Goal: Information Seeking & Learning: Learn about a topic

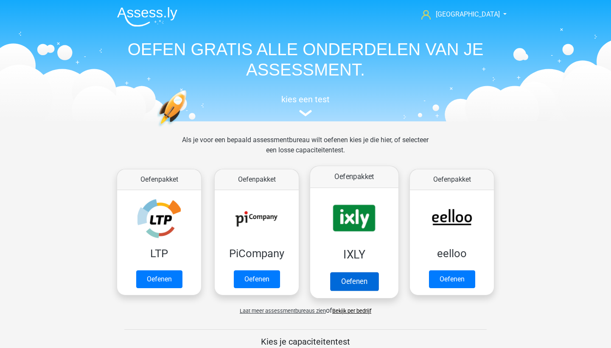
click at [359, 284] on link "Oefenen" at bounding box center [354, 281] width 48 height 19
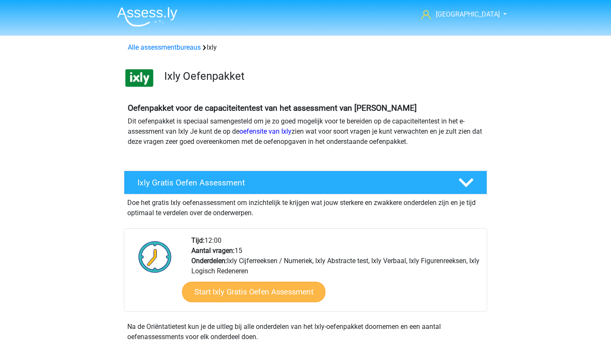
click at [305, 294] on link "Start Ixly Gratis Oefen Assessment" at bounding box center [253, 292] width 143 height 20
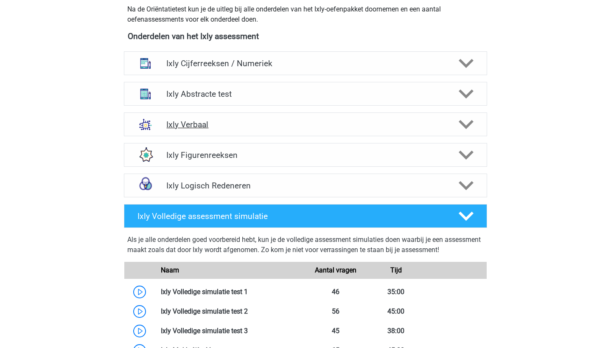
scroll to position [297, 0]
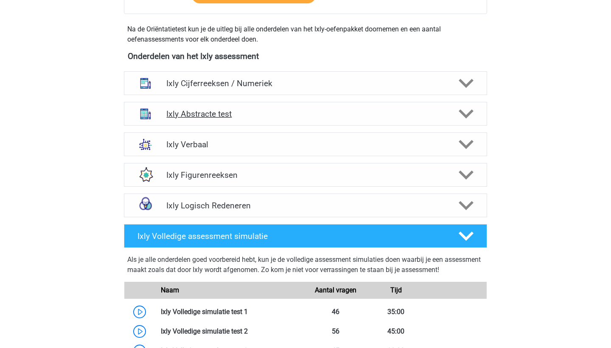
click at [263, 109] on h4 "Ixly Abstracte test" at bounding box center [305, 114] width 278 height 10
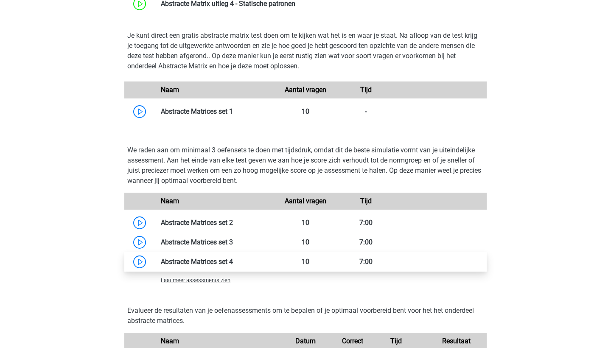
scroll to position [536, 0]
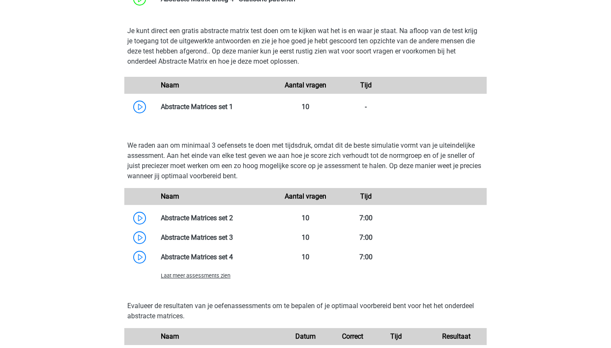
click at [214, 278] on span "Laat meer assessments zien" at bounding box center [196, 275] width 70 height 6
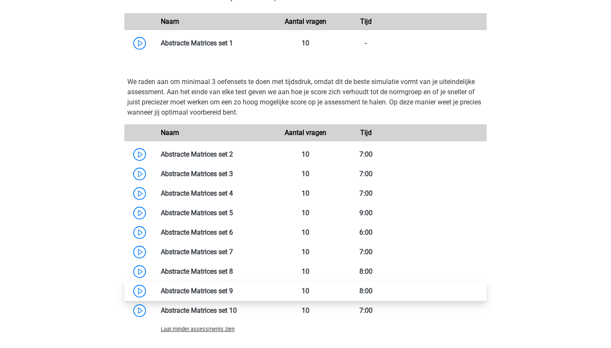
scroll to position [620, 0]
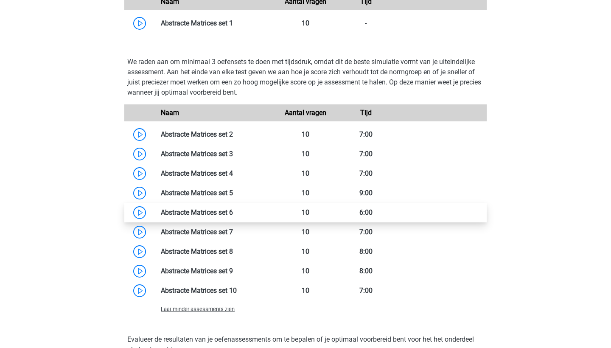
click at [233, 211] on link at bounding box center [233, 212] width 0 height 8
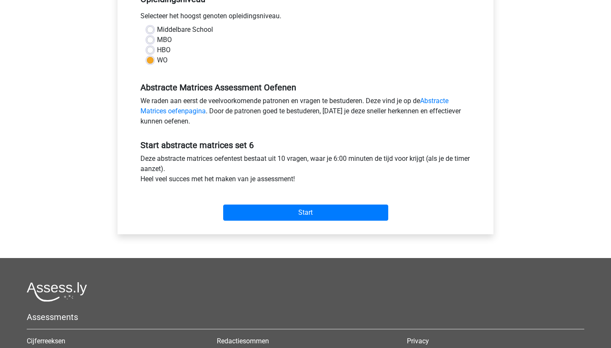
scroll to position [240, 0]
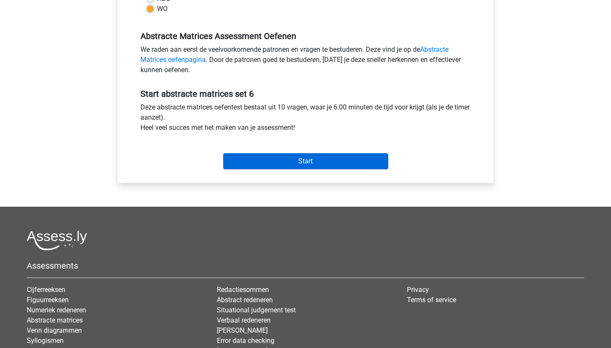
click at [339, 160] on input "Start" at bounding box center [305, 161] width 165 height 16
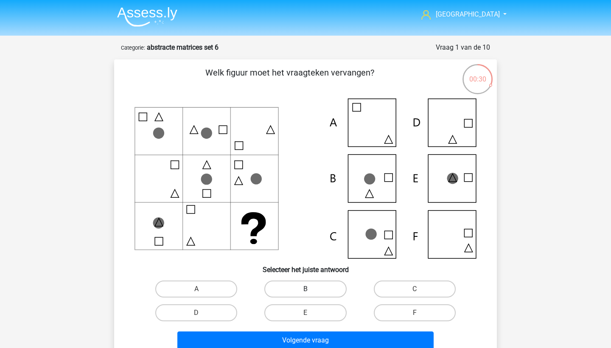
click at [301, 289] on label "B" at bounding box center [305, 288] width 82 height 17
click at [305, 289] on input "B" at bounding box center [308, 292] width 6 height 6
radio input "true"
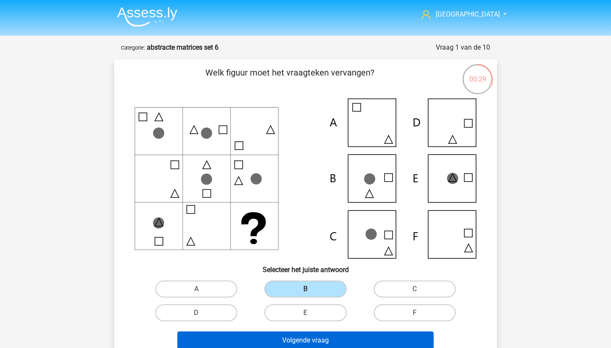
click at [322, 339] on button "Volgende vraag" at bounding box center [305, 340] width 257 height 18
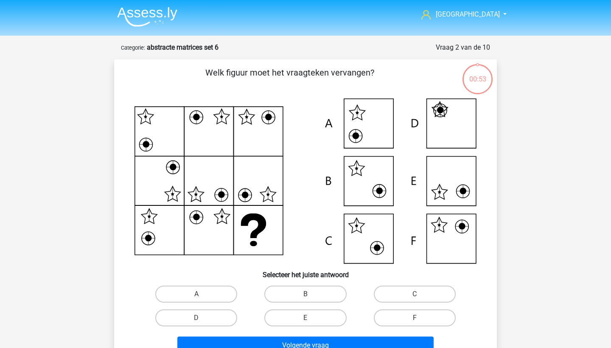
scroll to position [42, 0]
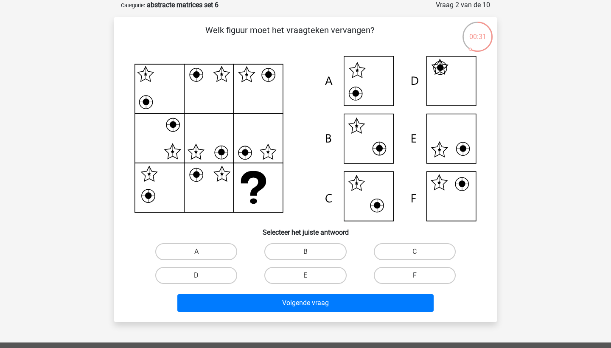
click at [440, 273] on label "F" at bounding box center [415, 275] width 82 height 17
click at [420, 275] on input "F" at bounding box center [418, 278] width 6 height 6
radio input "true"
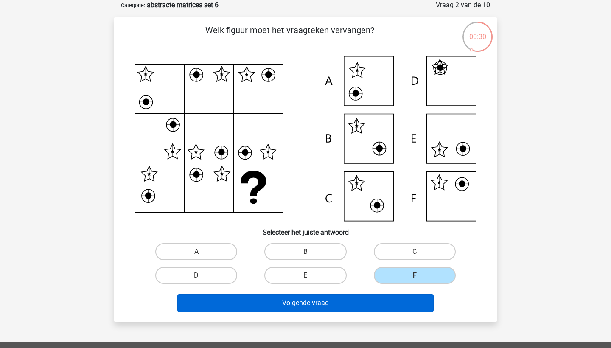
click at [404, 305] on button "Volgende vraag" at bounding box center [305, 303] width 257 height 18
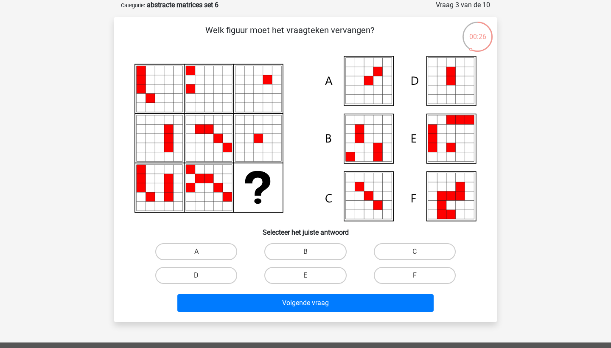
click at [201, 255] on input "A" at bounding box center [199, 255] width 6 height 6
radio input "true"
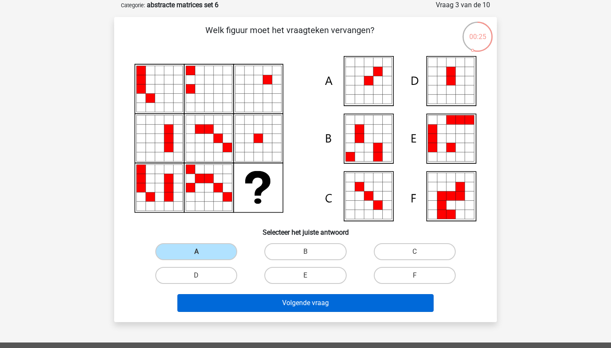
click at [221, 300] on button "Volgende vraag" at bounding box center [305, 303] width 257 height 18
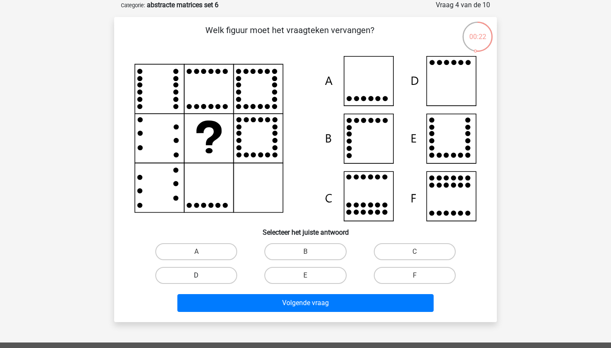
click at [228, 276] on label "D" at bounding box center [196, 275] width 82 height 17
click at [202, 276] on input "D" at bounding box center [199, 278] width 6 height 6
radio input "true"
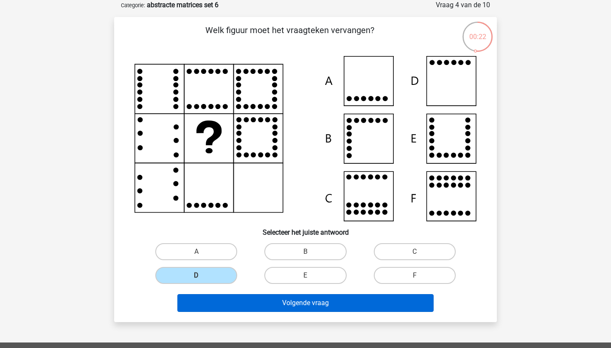
click at [235, 307] on button "Volgende vraag" at bounding box center [305, 303] width 257 height 18
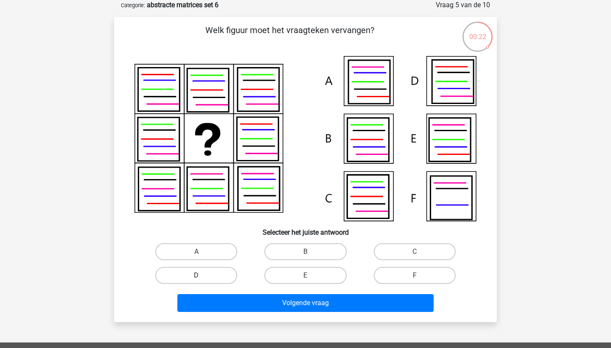
click at [224, 276] on label "D" at bounding box center [196, 275] width 82 height 17
click at [202, 276] on input "D" at bounding box center [199, 278] width 6 height 6
radio input "true"
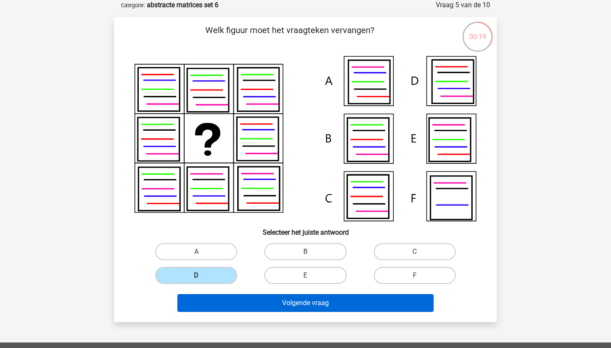
click at [238, 307] on button "Volgende vraag" at bounding box center [305, 303] width 257 height 18
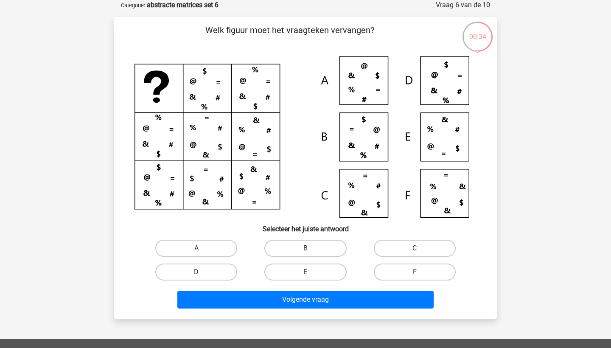
click at [207, 246] on label "A" at bounding box center [196, 248] width 82 height 17
click at [202, 248] on input "A" at bounding box center [199, 251] width 6 height 6
radio input "true"
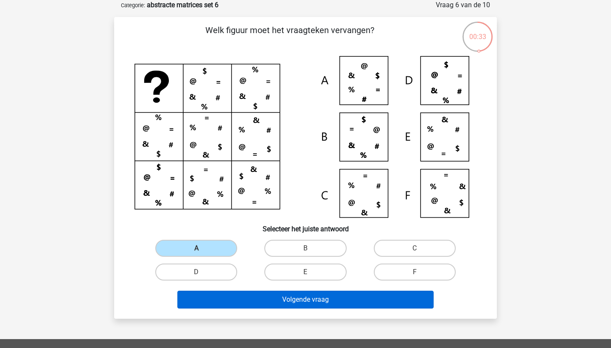
click at [226, 298] on button "Volgende vraag" at bounding box center [305, 300] width 257 height 18
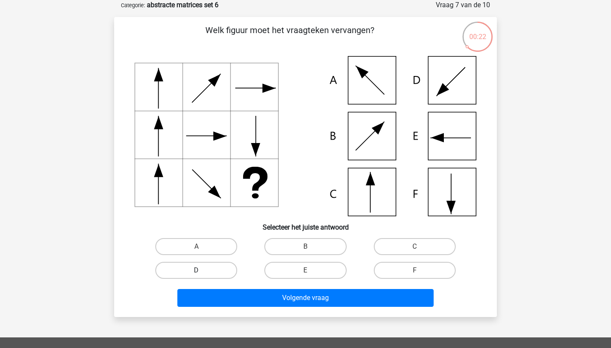
click at [220, 268] on label "D" at bounding box center [196, 270] width 82 height 17
click at [202, 270] on input "D" at bounding box center [199, 273] width 6 height 6
radio input "true"
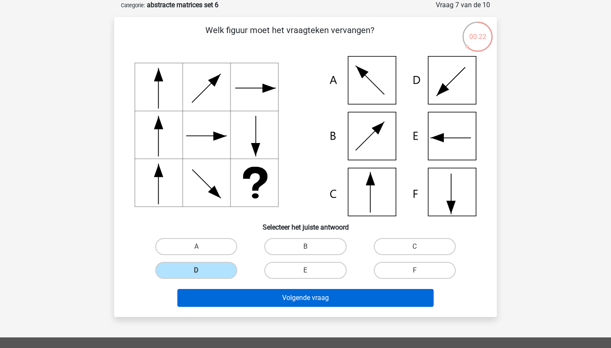
click at [247, 301] on button "Volgende vraag" at bounding box center [305, 298] width 257 height 18
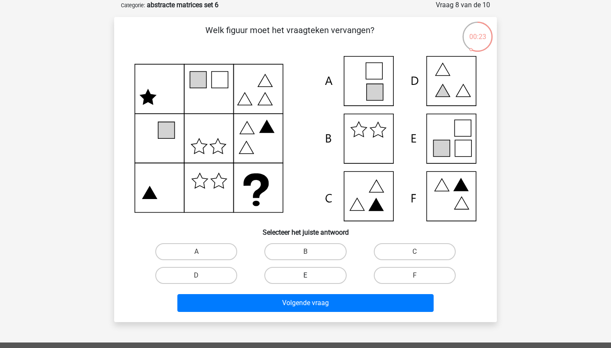
click at [317, 270] on label "E" at bounding box center [305, 275] width 82 height 17
click at [311, 275] on input "E" at bounding box center [308, 278] width 6 height 6
radio input "true"
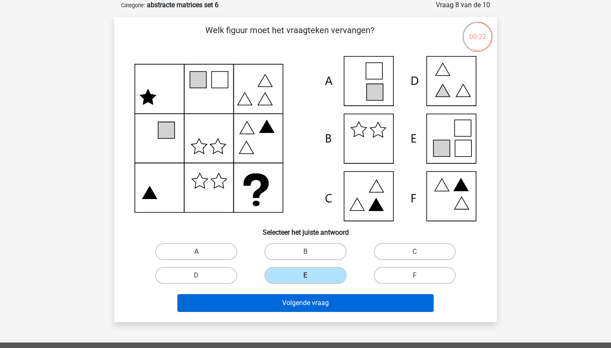
click at [308, 301] on button "Volgende vraag" at bounding box center [305, 303] width 257 height 18
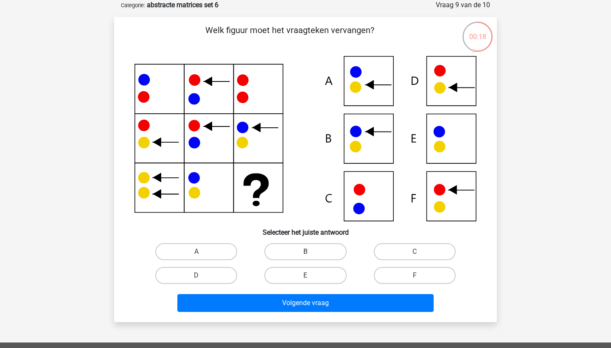
click at [309, 249] on label "B" at bounding box center [305, 251] width 82 height 17
click at [309, 252] on input "B" at bounding box center [308, 255] width 6 height 6
radio input "true"
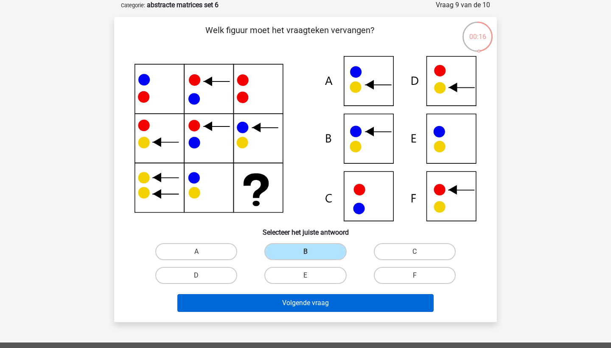
click at [314, 302] on button "Volgende vraag" at bounding box center [305, 303] width 257 height 18
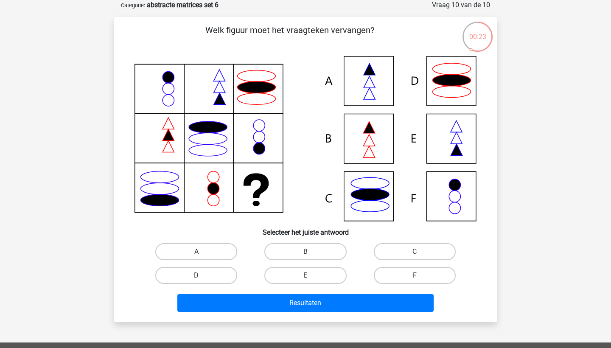
click at [224, 252] on label "A" at bounding box center [196, 251] width 82 height 17
click at [202, 252] on input "A" at bounding box center [199, 255] width 6 height 6
radio input "true"
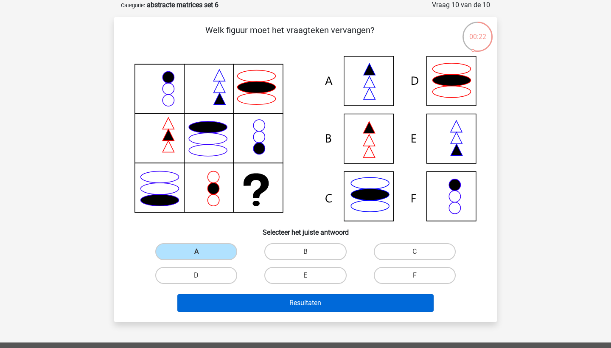
click at [252, 304] on button "Resultaten" at bounding box center [305, 303] width 257 height 18
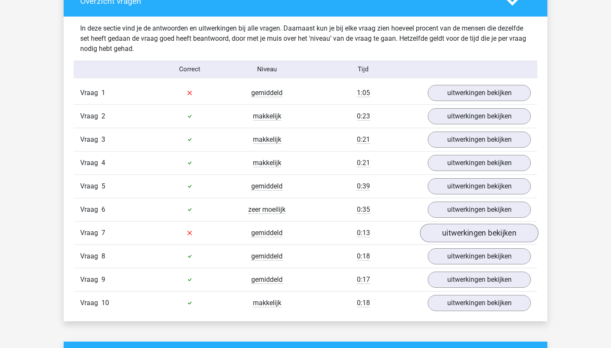
scroll to position [472, 0]
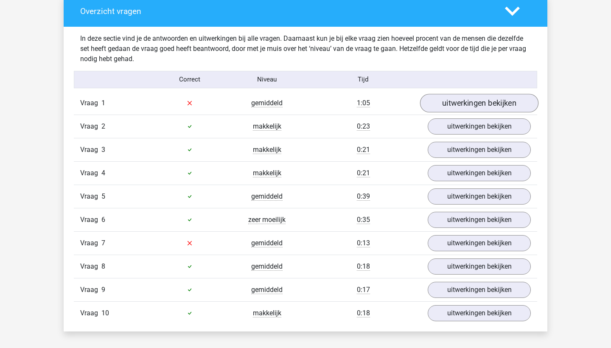
click at [461, 101] on link "uitwerkingen bekijken" at bounding box center [479, 103] width 118 height 19
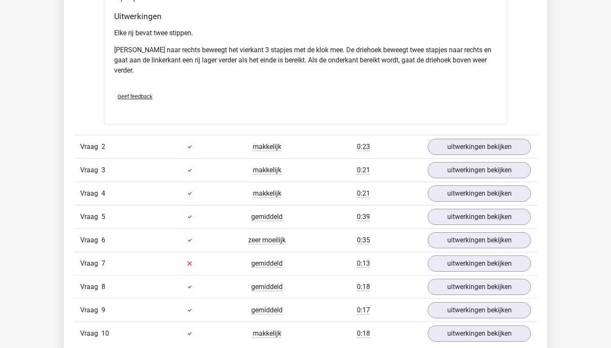
scroll to position [958, 0]
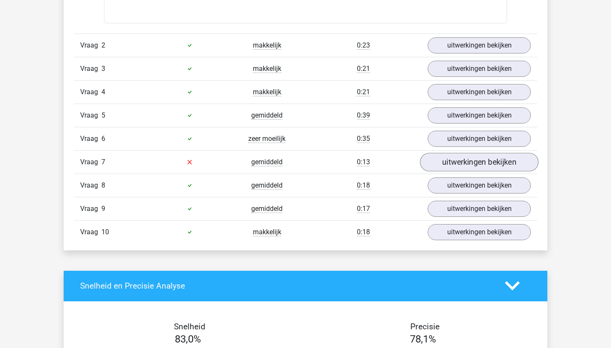
click at [461, 168] on link "uitwerkingen bekijken" at bounding box center [479, 162] width 118 height 19
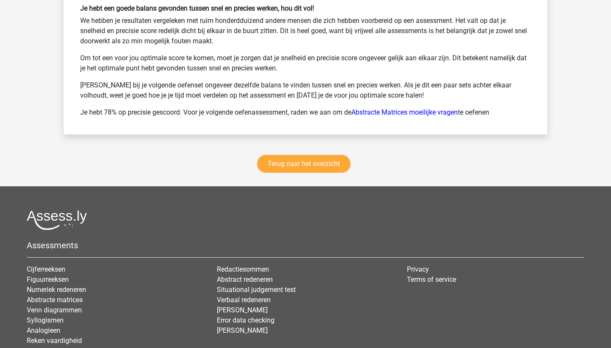
scroll to position [1920, 0]
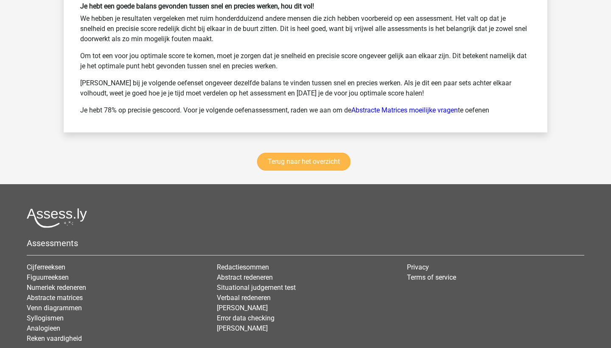
click at [345, 162] on link "Terug naar het overzicht" at bounding box center [303, 162] width 93 height 18
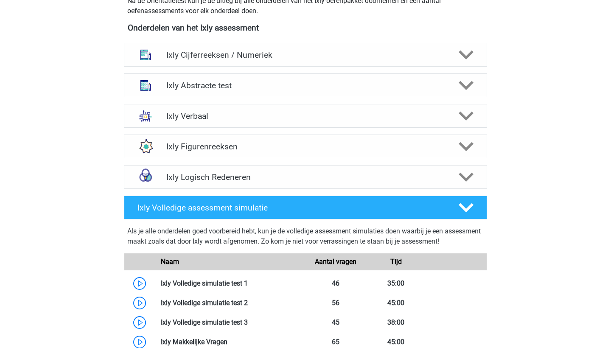
scroll to position [239, 0]
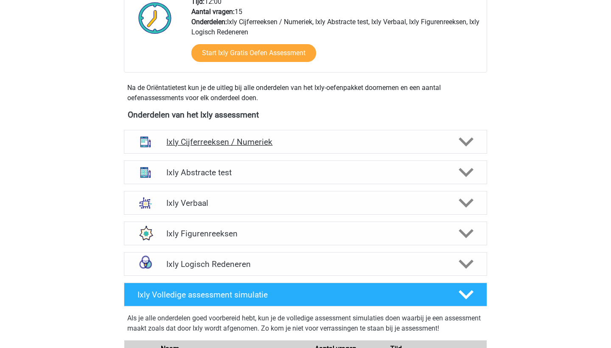
click at [324, 150] on div "Ixly Cijferreeksen / Numeriek" at bounding box center [305, 142] width 363 height 24
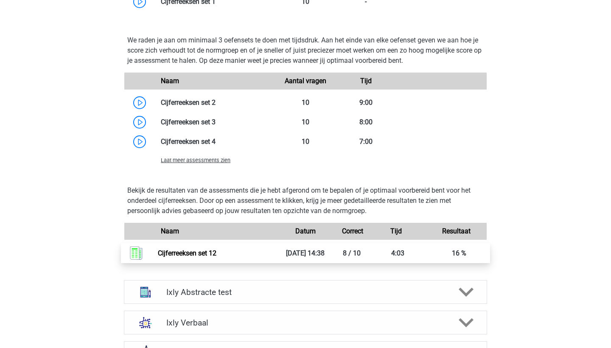
scroll to position [639, 0]
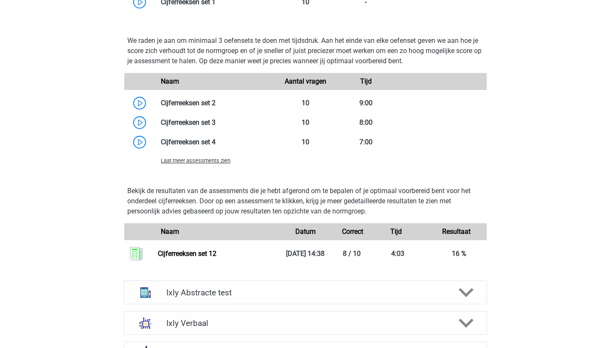
click at [191, 158] on span "Laat meer assessments zien" at bounding box center [196, 160] width 70 height 6
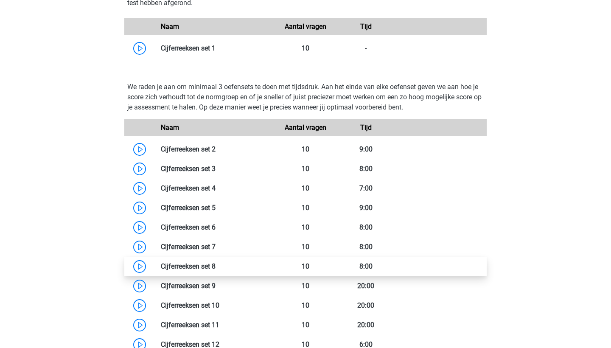
scroll to position [593, 0]
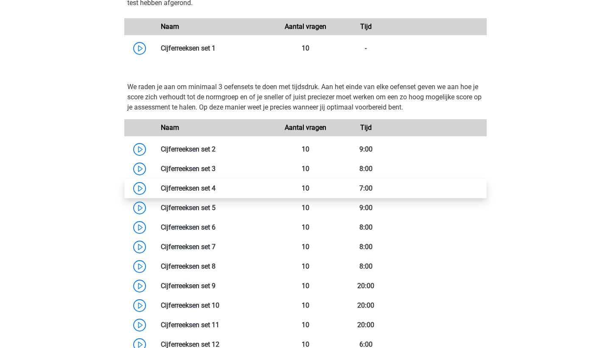
click at [216, 189] on link at bounding box center [216, 188] width 0 height 8
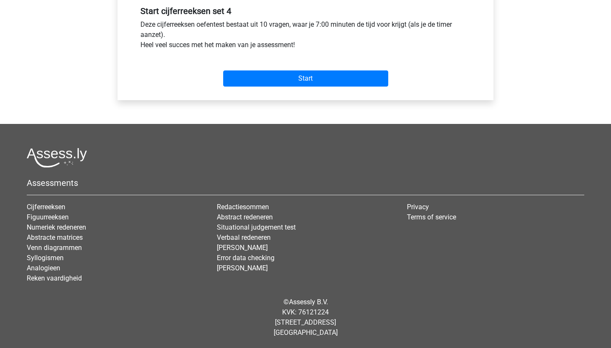
scroll to position [322, 0]
click at [325, 70] on div "Start" at bounding box center [305, 72] width 343 height 30
click at [325, 74] on input "Start" at bounding box center [305, 78] width 165 height 16
click at [306, 68] on div "Start" at bounding box center [305, 72] width 343 height 30
click at [306, 80] on input "Start" at bounding box center [305, 78] width 165 height 16
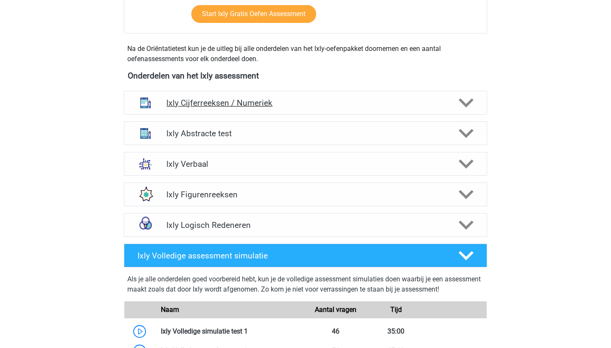
scroll to position [266, 0]
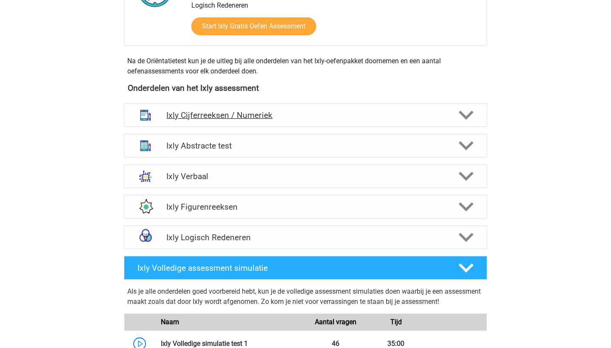
click at [319, 112] on h4 "Ixly Cijferreeksen / Numeriek" at bounding box center [305, 115] width 278 height 10
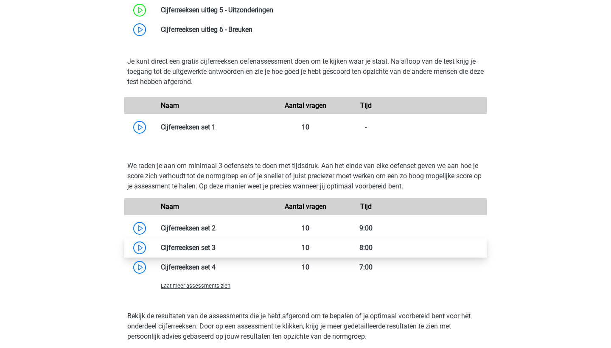
scroll to position [518, 0]
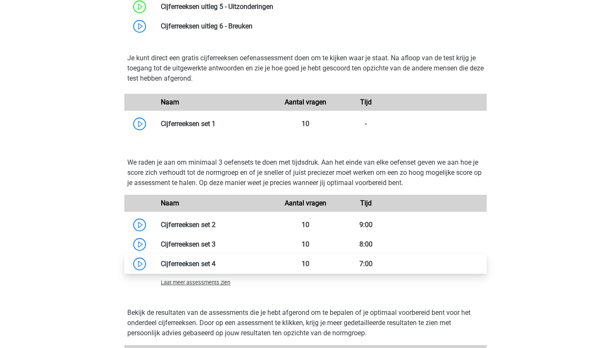
click at [216, 268] on link at bounding box center [216, 264] width 0 height 8
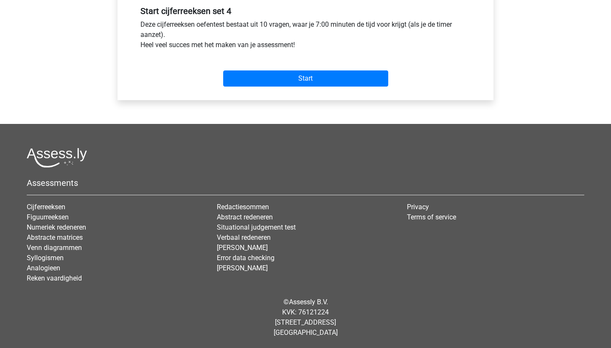
scroll to position [322, 0]
click at [325, 80] on input "Start" at bounding box center [305, 78] width 165 height 16
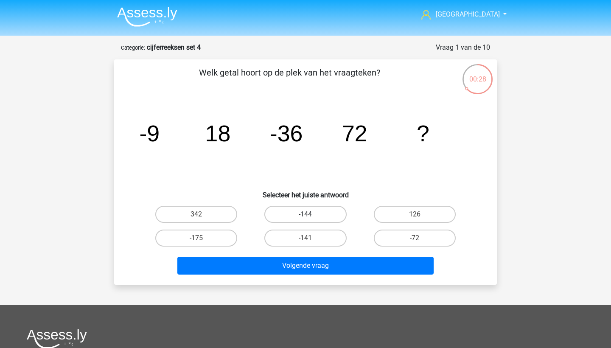
click at [329, 214] on label "-144" at bounding box center [305, 214] width 82 height 17
click at [311, 214] on input "-144" at bounding box center [308, 217] width 6 height 6
radio input "true"
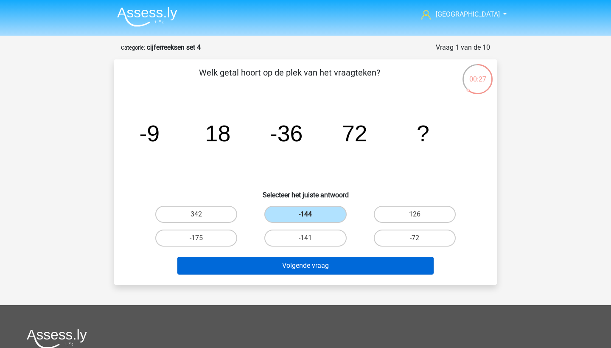
click at [334, 264] on button "Volgende vraag" at bounding box center [305, 266] width 257 height 18
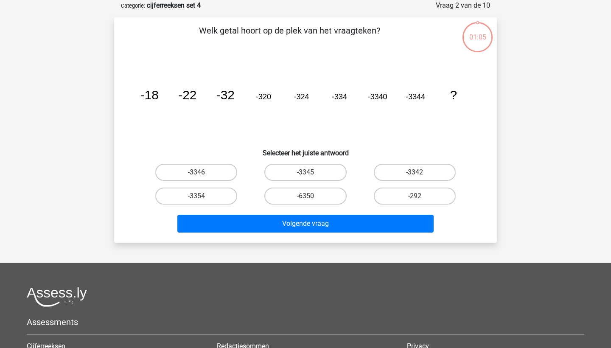
scroll to position [42, 0]
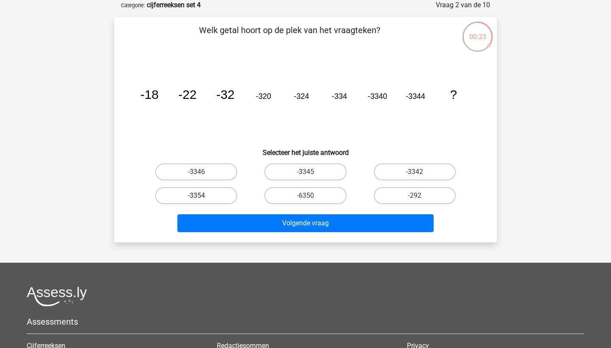
click at [221, 196] on label "-3354" at bounding box center [196, 195] width 82 height 17
click at [202, 196] on input "-3354" at bounding box center [199, 199] width 6 height 6
radio input "true"
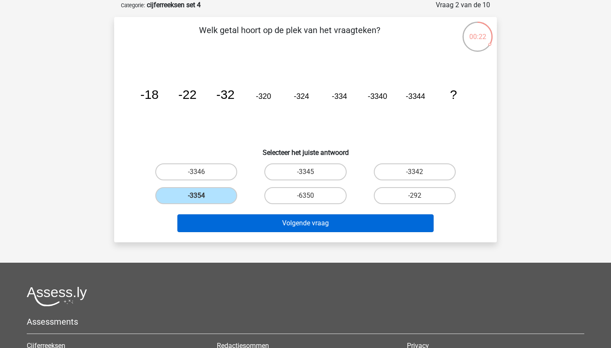
click at [238, 228] on button "Volgende vraag" at bounding box center [305, 223] width 257 height 18
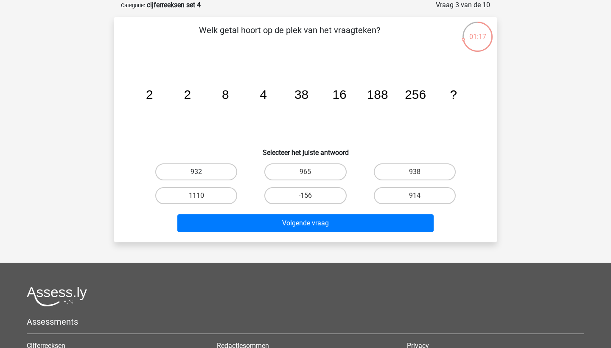
click at [221, 173] on label "932" at bounding box center [196, 171] width 82 height 17
click at [202, 173] on input "932" at bounding box center [199, 175] width 6 height 6
radio input "true"
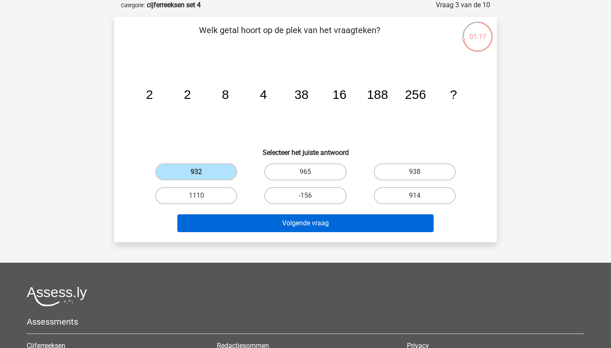
click at [231, 225] on button "Volgende vraag" at bounding box center [305, 223] width 257 height 18
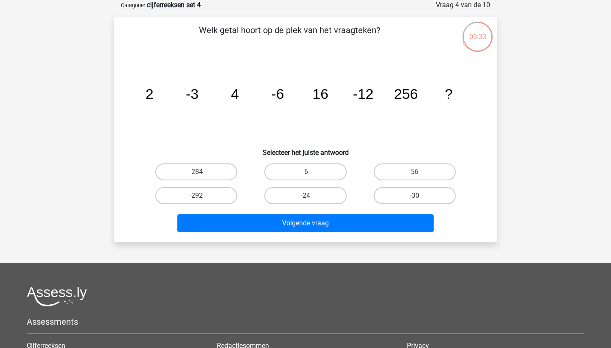
click at [324, 196] on label "-24" at bounding box center [305, 195] width 82 height 17
click at [311, 196] on input "-24" at bounding box center [308, 199] width 6 height 6
radio input "true"
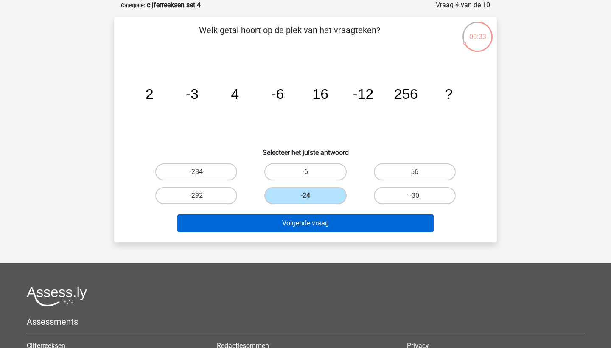
click at [311, 221] on button "Volgende vraag" at bounding box center [305, 223] width 257 height 18
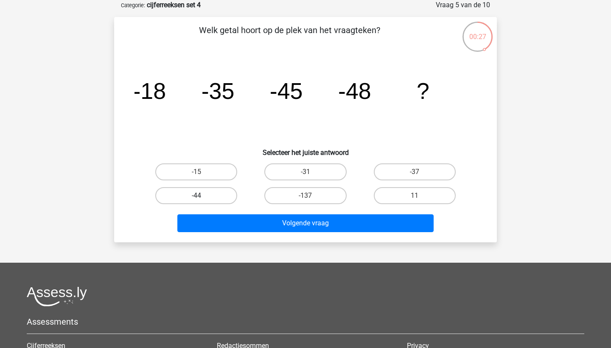
click at [223, 195] on label "-44" at bounding box center [196, 195] width 82 height 17
click at [202, 196] on input "-44" at bounding box center [199, 199] width 6 height 6
radio input "true"
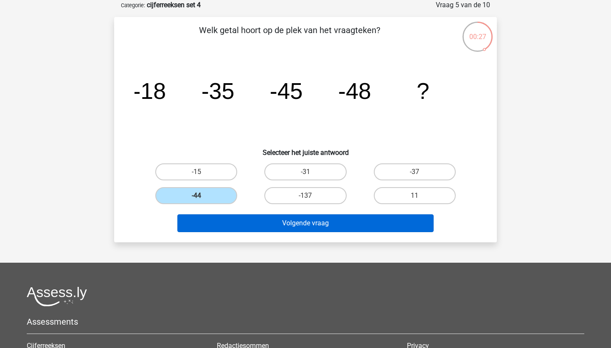
click at [225, 221] on button "Volgende vraag" at bounding box center [305, 223] width 257 height 18
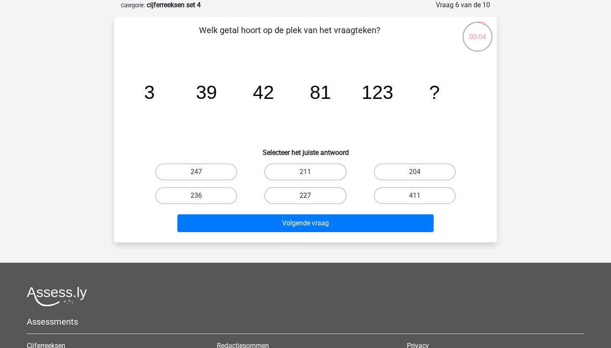
click at [311, 199] on label "227" at bounding box center [305, 195] width 82 height 17
click at [311, 199] on input "227" at bounding box center [308, 199] width 6 height 6
radio input "true"
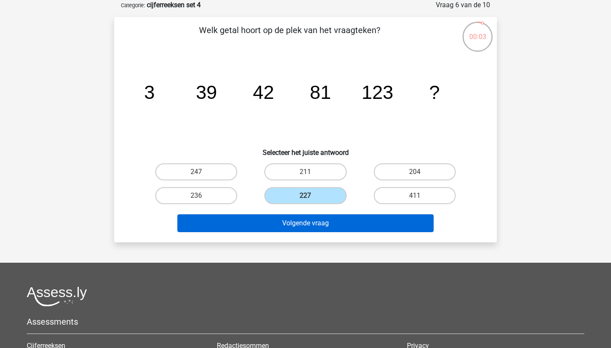
click at [311, 221] on button "Volgende vraag" at bounding box center [305, 223] width 257 height 18
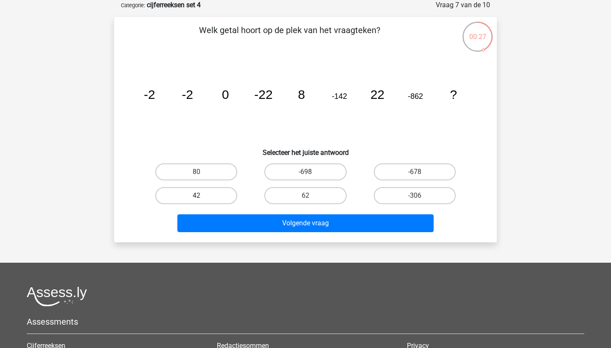
click at [218, 198] on label "42" at bounding box center [196, 195] width 82 height 17
click at [202, 198] on input "42" at bounding box center [199, 199] width 6 height 6
radio input "true"
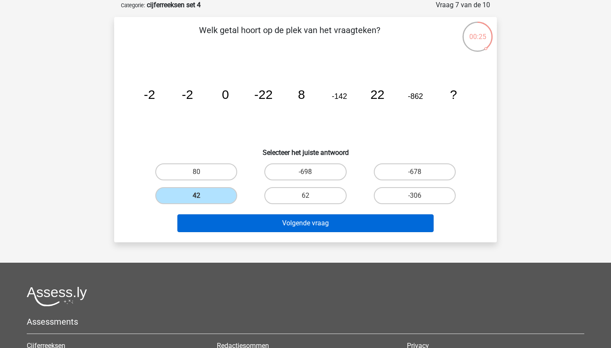
click at [237, 223] on button "Volgende vraag" at bounding box center [305, 223] width 257 height 18
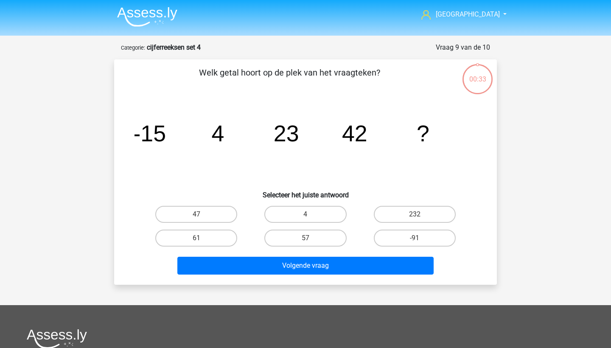
scroll to position [42, 0]
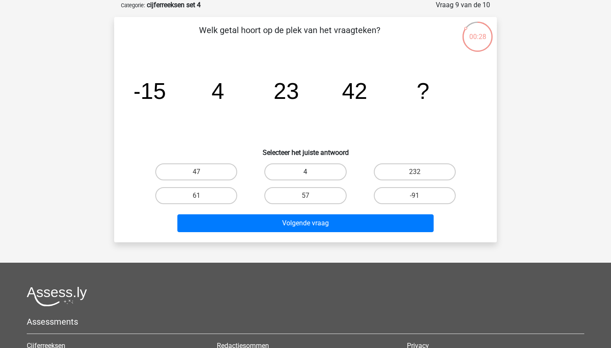
click at [322, 168] on label "4" at bounding box center [305, 171] width 82 height 17
click at [311, 172] on input "4" at bounding box center [308, 175] width 6 height 6
radio input "true"
click at [413, 201] on label "-91" at bounding box center [415, 195] width 82 height 17
click at [415, 201] on input "-91" at bounding box center [418, 199] width 6 height 6
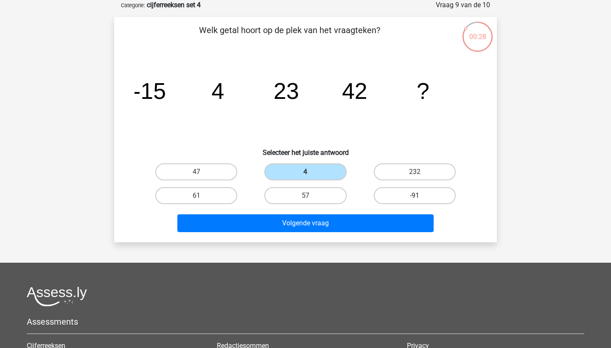
radio input "true"
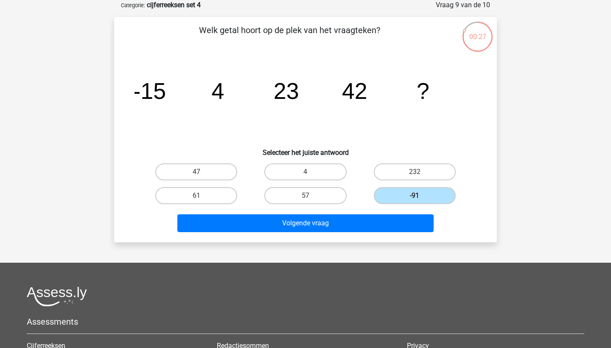
click at [329, 181] on div "4" at bounding box center [305, 172] width 109 height 24
click at [222, 190] on label "61" at bounding box center [196, 195] width 82 height 17
click at [202, 196] on input "61" at bounding box center [199, 199] width 6 height 6
radio input "true"
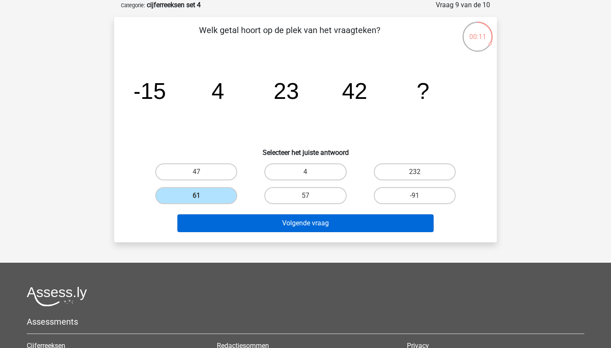
click at [258, 227] on button "Volgende vraag" at bounding box center [305, 223] width 257 height 18
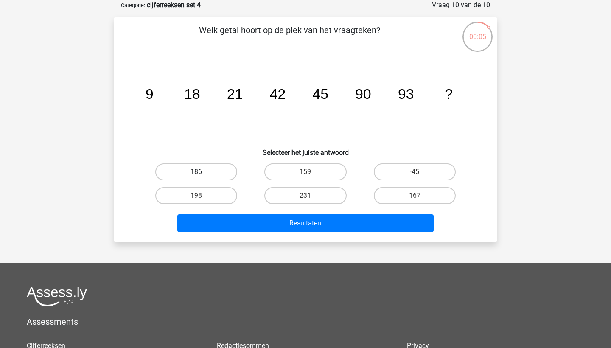
click at [224, 171] on label "186" at bounding box center [196, 171] width 82 height 17
click at [202, 172] on input "186" at bounding box center [199, 175] width 6 height 6
radio input "true"
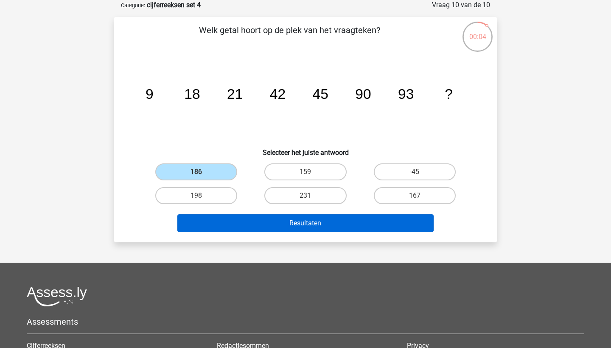
click at [242, 223] on button "Resultaten" at bounding box center [305, 223] width 257 height 18
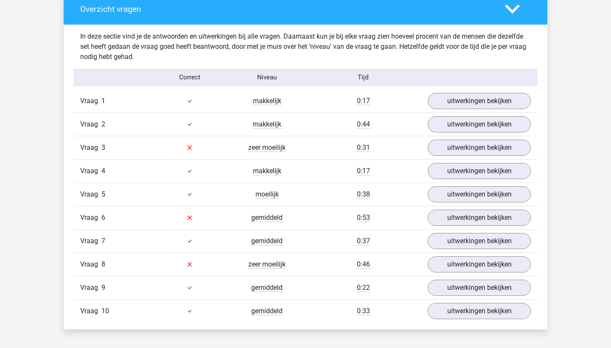
scroll to position [476, 0]
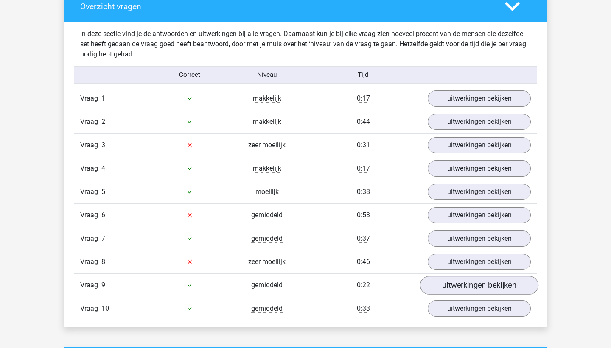
click at [460, 286] on link "uitwerkingen bekijken" at bounding box center [479, 285] width 118 height 19
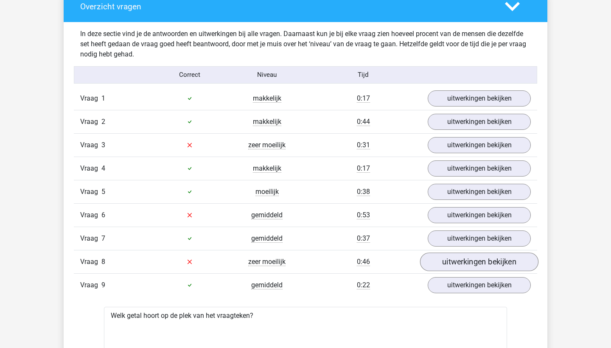
click at [460, 265] on link "uitwerkingen bekijken" at bounding box center [479, 261] width 118 height 19
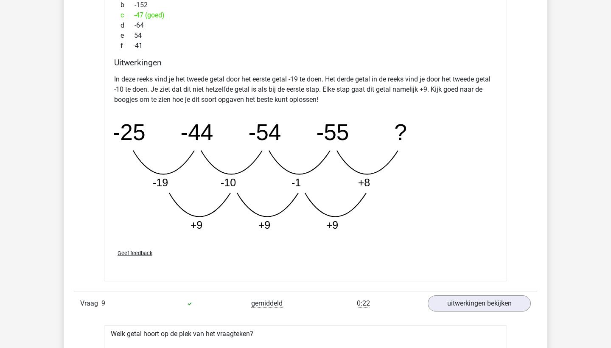
scroll to position [893, 0]
